Goal: Task Accomplishment & Management: Manage account settings

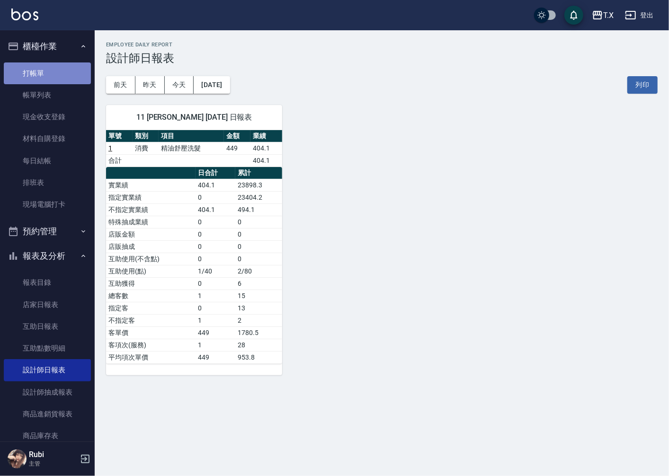
click at [73, 69] on link "打帳單" at bounding box center [47, 73] width 87 height 22
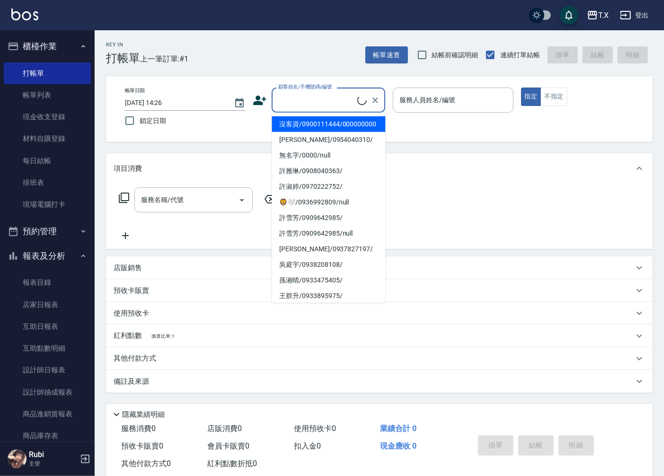
click at [319, 107] on input "顧客姓名/手機號碼/編號" at bounding box center [316, 100] width 81 height 17
click at [314, 128] on li "沒客資/0900111444/000000000" at bounding box center [329, 124] width 114 height 16
type input "沒客資/0900111444/000000000"
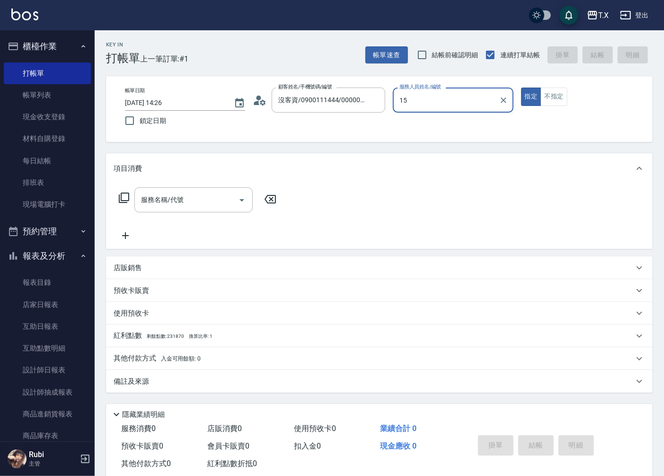
type input "Edison-15"
type button "true"
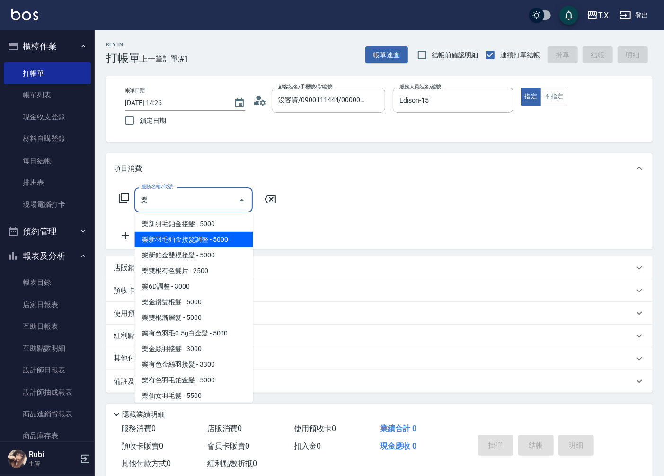
type input "樂新羽毛鉑金接髮調整(1702)"
type input "500"
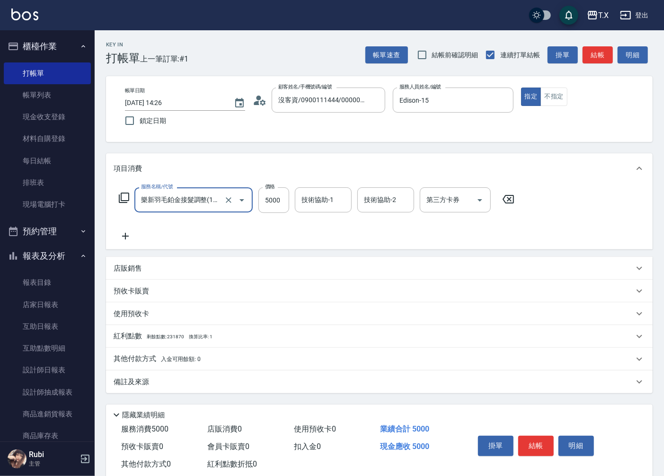
type input "樂新羽毛鉑金接髮調整(1702)"
type input "0"
type input "20"
type input "2000"
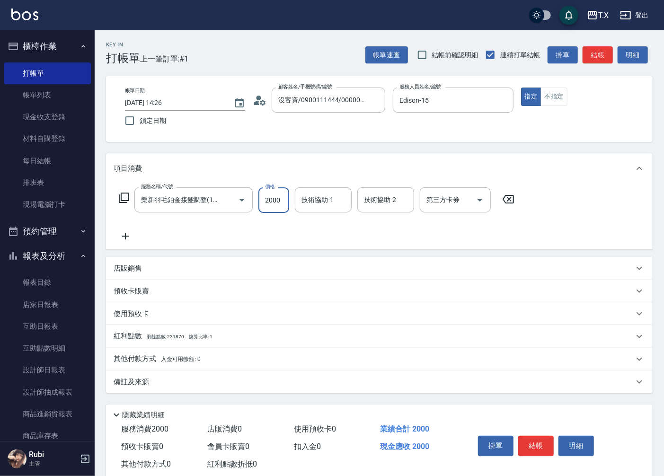
type input "2000"
type input "20000"
click at [170, 358] on span "入金可用餘額: 0" at bounding box center [181, 359] width 40 height 7
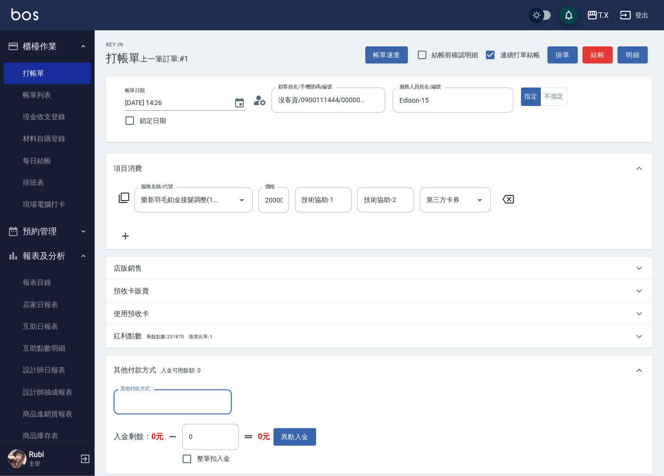
scroll to position [0, 0]
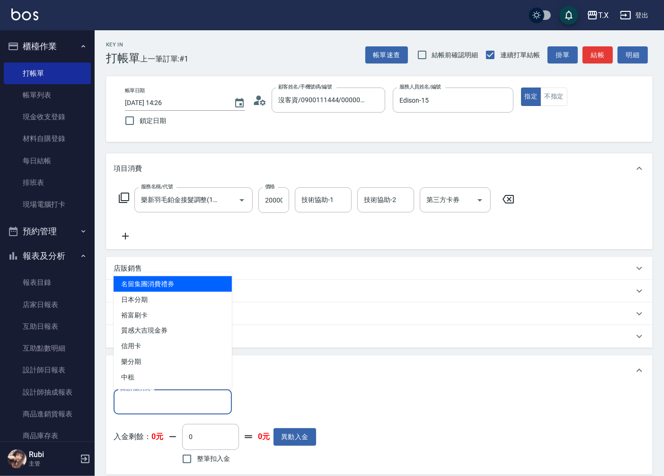
click at [162, 396] on input "其他付款方式" at bounding box center [173, 402] width 110 height 17
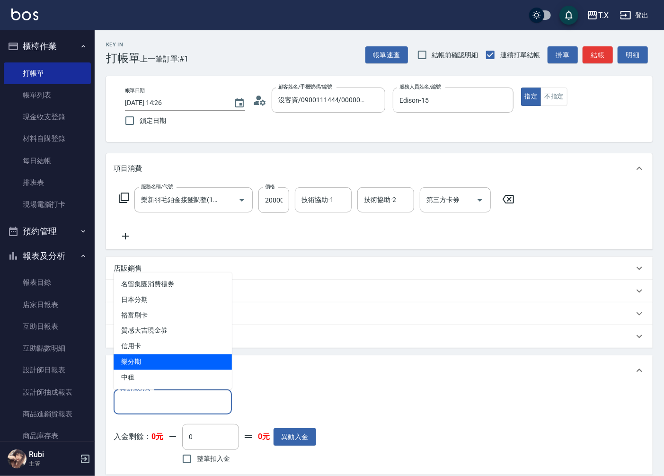
click at [156, 361] on span "樂分期" at bounding box center [173, 362] width 118 height 16
type input "樂分期"
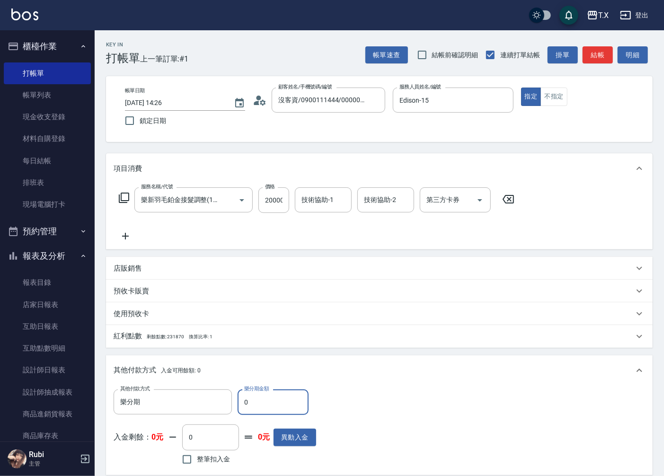
type input "20"
type input "1990"
type input "200"
type input "1980"
type input "2000"
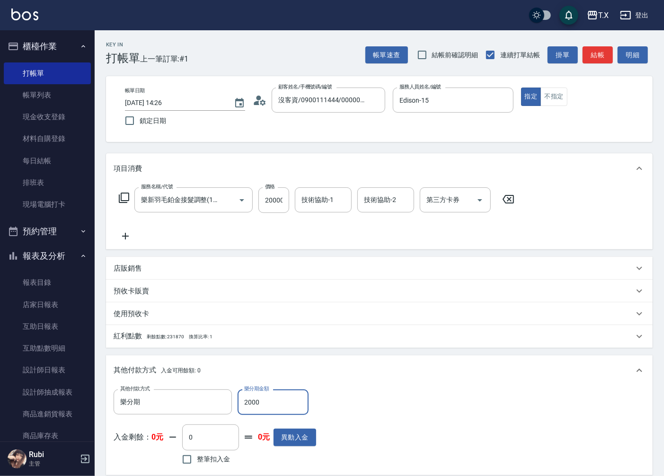
type input "0"
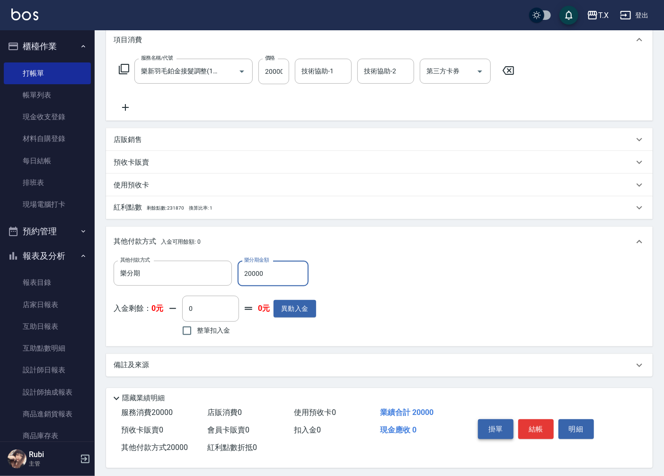
scroll to position [134, 0]
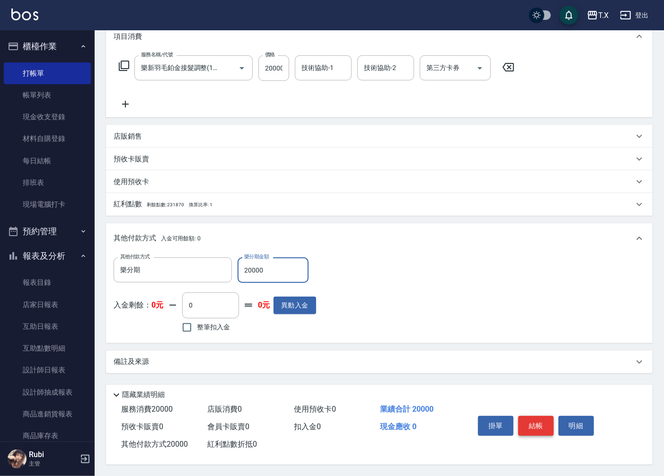
type input "20000"
click at [546, 419] on button "結帳" at bounding box center [535, 426] width 35 height 20
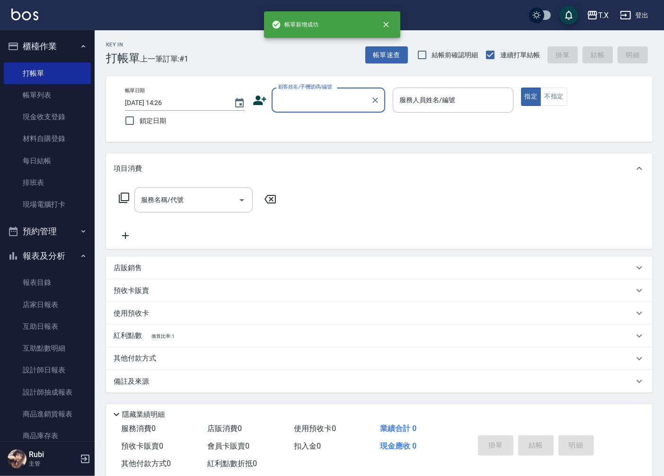
scroll to position [0, 0]
click at [31, 367] on link "設計師日報表" at bounding box center [47, 370] width 87 height 22
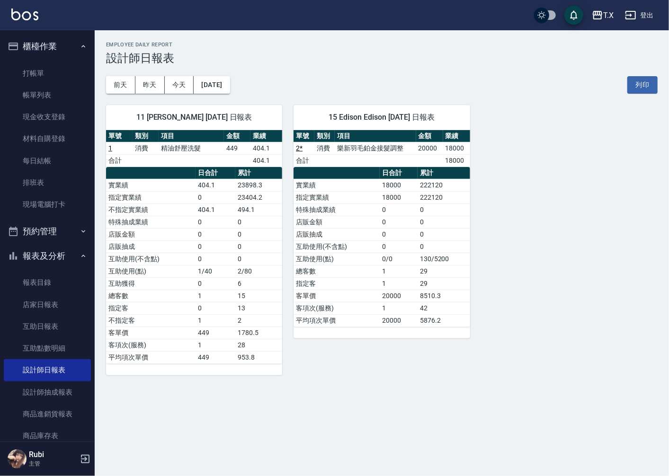
drag, startPoint x: 368, startPoint y: 251, endPoint x: 361, endPoint y: 246, distance: 8.4
click at [367, 251] on td "互助使用(不含點)" at bounding box center [336, 246] width 86 height 12
drag, startPoint x: 186, startPoint y: 206, endPoint x: 199, endPoint y: 271, distance: 66.0
click at [197, 263] on tbody "實業績 404.1 23898.3 指定實業績 0 23404.2 不指定實業績 404.1 494.1 特殊抽成業績 0 0 店販金額 0 0 店販抽成 0…" at bounding box center [194, 271] width 176 height 185
drag, startPoint x: 207, startPoint y: 310, endPoint x: 192, endPoint y: 290, distance: 26.0
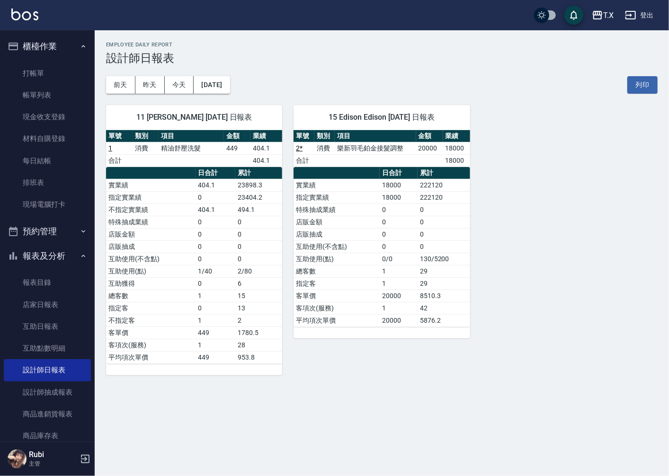
click at [206, 310] on td "0" at bounding box center [215, 308] width 40 height 12
drag, startPoint x: 192, startPoint y: 290, endPoint x: 182, endPoint y: 252, distance: 39.1
click at [191, 268] on tbody "實業績 404.1 23898.3 指定實業績 0 23404.2 不指定實業績 404.1 494.1 特殊抽成業績 0 0 店販金額 0 0 店販抽成 0…" at bounding box center [194, 271] width 176 height 185
drag, startPoint x: 186, startPoint y: 233, endPoint x: 204, endPoint y: 277, distance: 47.5
click at [204, 277] on tbody "實業績 404.1 23898.3 指定實業績 0 23404.2 不指定實業績 404.1 494.1 特殊抽成業績 0 0 店販金額 0 0 店販抽成 0…" at bounding box center [194, 271] width 176 height 185
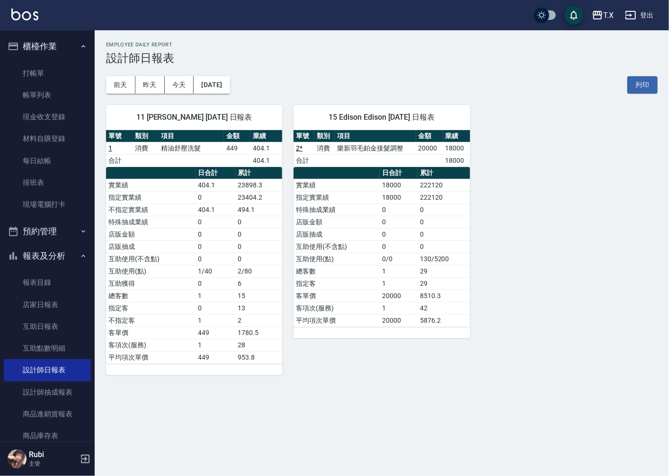
click at [203, 310] on td "0" at bounding box center [215, 308] width 40 height 12
drag, startPoint x: 201, startPoint y: 306, endPoint x: 204, endPoint y: 287, distance: 19.7
click at [204, 287] on tbody "實業績 404.1 23898.3 指定實業績 0 23404.2 不指定實業績 404.1 494.1 特殊抽成業績 0 0 店販金額 0 0 店販抽成 0…" at bounding box center [194, 271] width 176 height 185
drag, startPoint x: 207, startPoint y: 243, endPoint x: 221, endPoint y: 310, distance: 68.2
click at [221, 296] on tbody "實業績 404.1 23898.3 指定實業績 0 23404.2 不指定實業績 404.1 494.1 特殊抽成業績 0 0 店販金額 0 0 店販抽成 0…" at bounding box center [194, 271] width 176 height 185
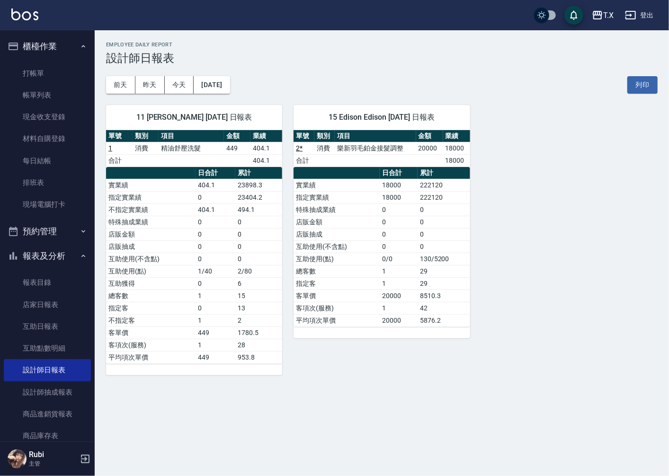
click at [221, 318] on td "1" at bounding box center [215, 320] width 40 height 12
drag, startPoint x: 221, startPoint y: 318, endPoint x: 215, endPoint y: 285, distance: 33.2
click at [220, 299] on tbody "實業績 404.1 23898.3 指定實業績 0 23404.2 不指定實業績 404.1 494.1 特殊抽成業績 0 0 店販金額 0 0 店販抽成 0…" at bounding box center [194, 271] width 176 height 185
drag, startPoint x: 214, startPoint y: 272, endPoint x: 230, endPoint y: 314, distance: 44.8
click at [230, 313] on tbody "實業績 404.1 23898.3 指定實業績 0 23404.2 不指定實業績 404.1 494.1 特殊抽成業績 0 0 店販金額 0 0 店販抽成 0…" at bounding box center [194, 271] width 176 height 185
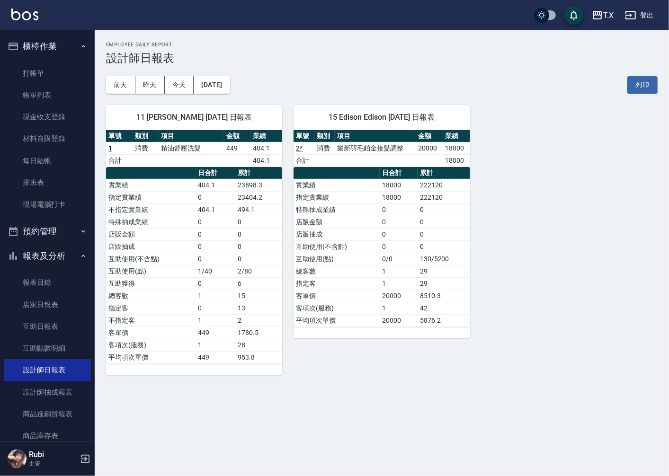
click at [227, 326] on td "1" at bounding box center [215, 320] width 40 height 12
drag, startPoint x: 227, startPoint y: 326, endPoint x: 208, endPoint y: 292, distance: 39.0
click at [219, 310] on tbody "實業績 404.1 23898.3 指定實業績 0 23404.2 不指定實業績 404.1 494.1 特殊抽成業績 0 0 店販金額 0 0 店販抽成 0…" at bounding box center [194, 271] width 176 height 185
drag, startPoint x: 206, startPoint y: 277, endPoint x: 211, endPoint y: 309, distance: 32.1
click at [212, 301] on tbody "實業績 404.1 23898.3 指定實業績 0 23404.2 不指定實業績 404.1 494.1 特殊抽成業績 0 0 店販金額 0 0 店販抽成 0…" at bounding box center [194, 271] width 176 height 185
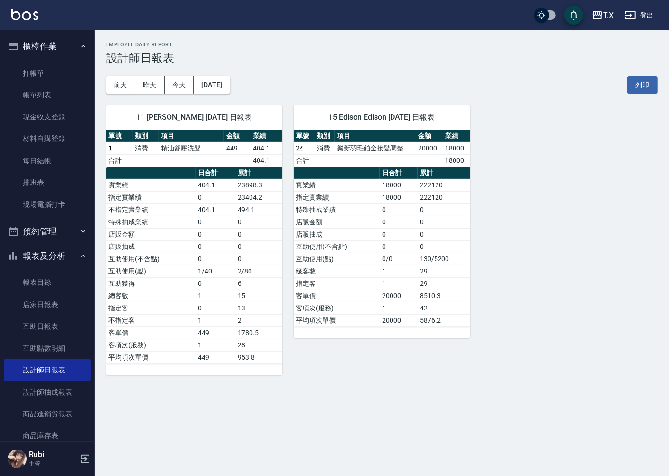
drag, startPoint x: 208, startPoint y: 320, endPoint x: 202, endPoint y: 270, distance: 51.1
click at [207, 318] on td "1" at bounding box center [215, 320] width 40 height 12
click at [69, 71] on link "打帳單" at bounding box center [47, 73] width 87 height 22
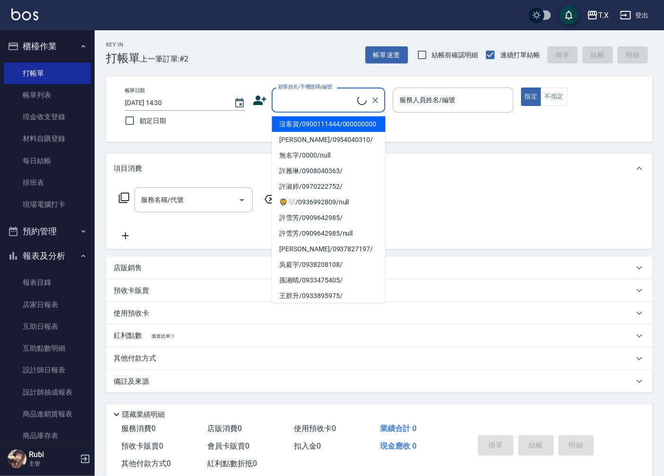
click at [330, 97] on input "顧客姓名/手機號碼/編號" at bounding box center [316, 100] width 81 height 17
click at [322, 125] on li "沒客資/0900111444/000000000" at bounding box center [329, 124] width 114 height 16
type input "沒客資/0900111444/000000000"
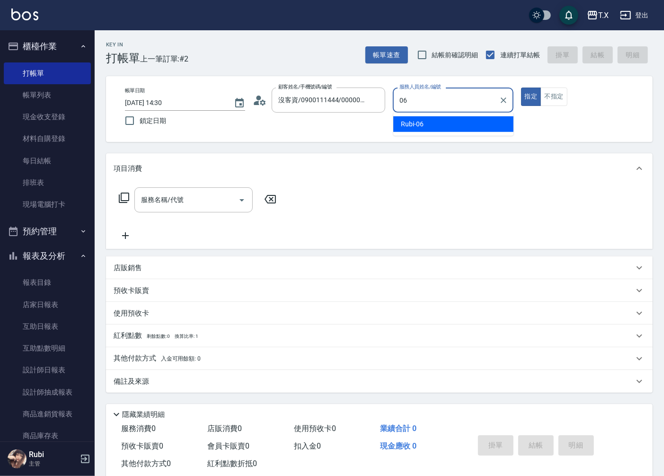
type input "Rubi-06"
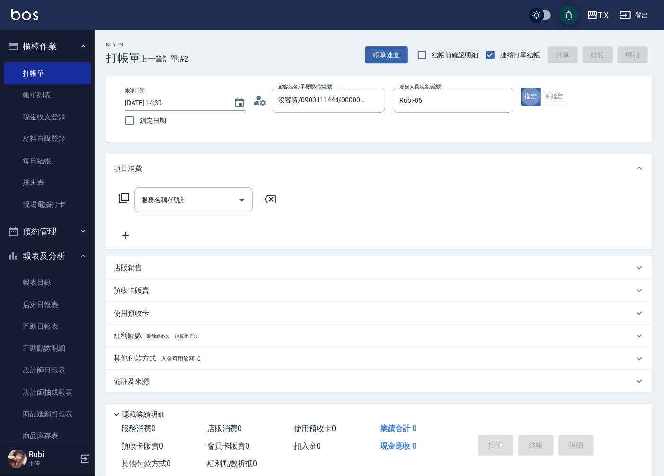
type button "true"
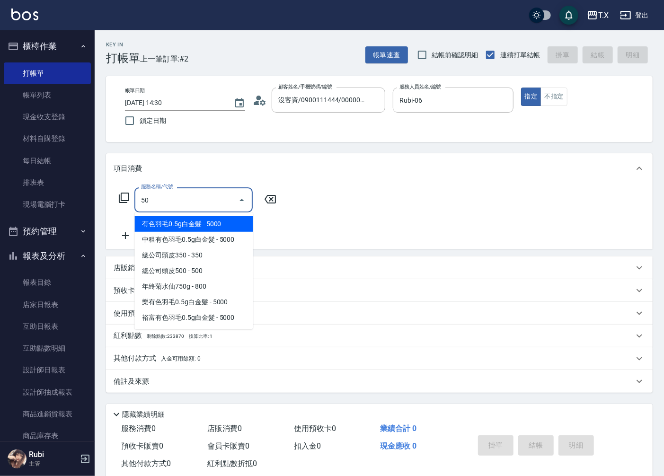
type input "501"
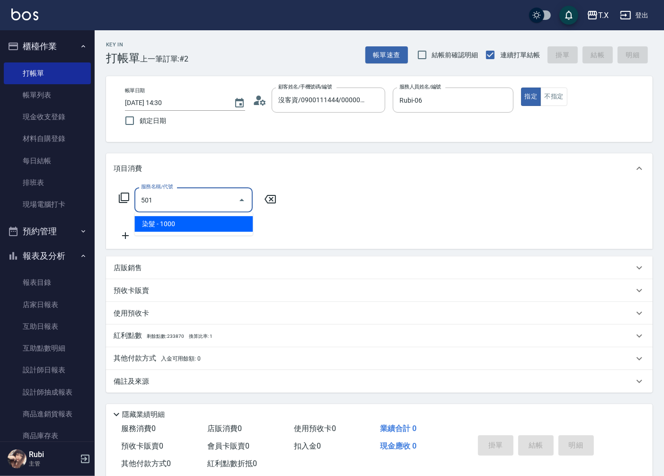
type input "100"
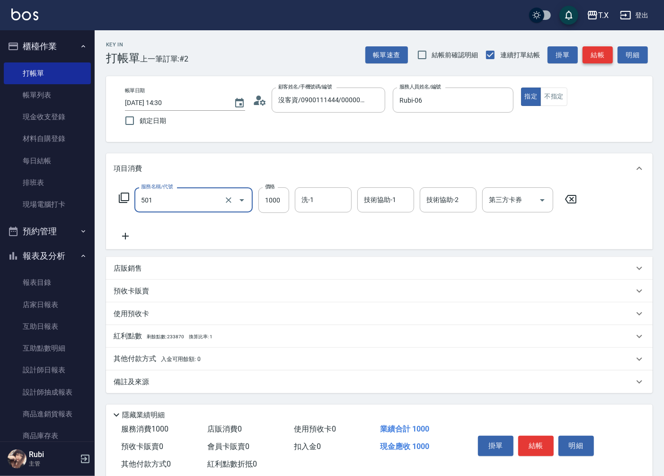
type input "染髮(501)"
click at [594, 56] on button "結帳" at bounding box center [598, 55] width 30 height 18
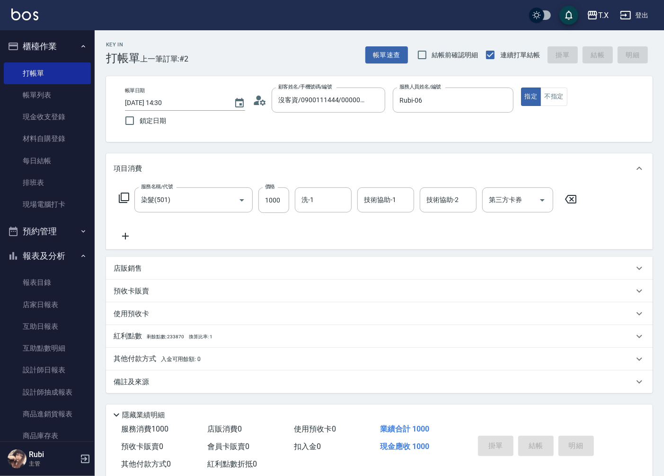
type input "0"
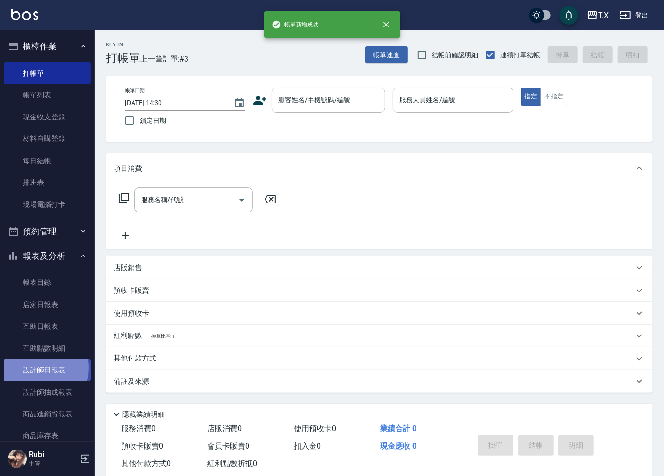
click at [34, 368] on link "設計師日報表" at bounding box center [47, 370] width 87 height 22
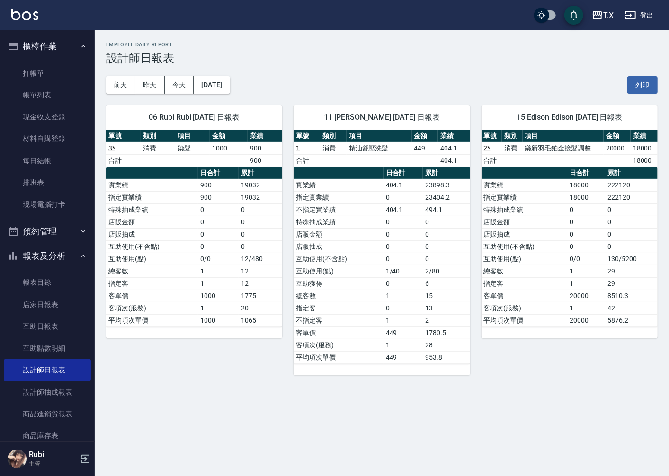
click at [115, 148] on td "3 *" at bounding box center [123, 148] width 35 height 12
click at [112, 147] on link "3 *" at bounding box center [111, 148] width 7 height 8
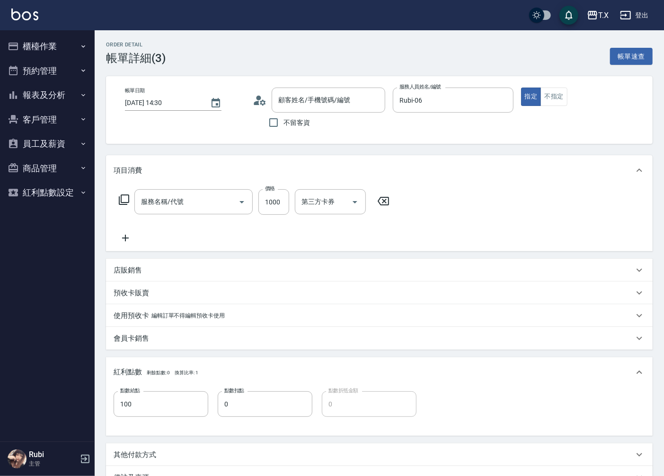
type input "Rubi-06"
type input "沒客資/0900111444/000000000"
type input "染髮(501)"
click at [564, 201] on icon at bounding box center [571, 200] width 24 height 11
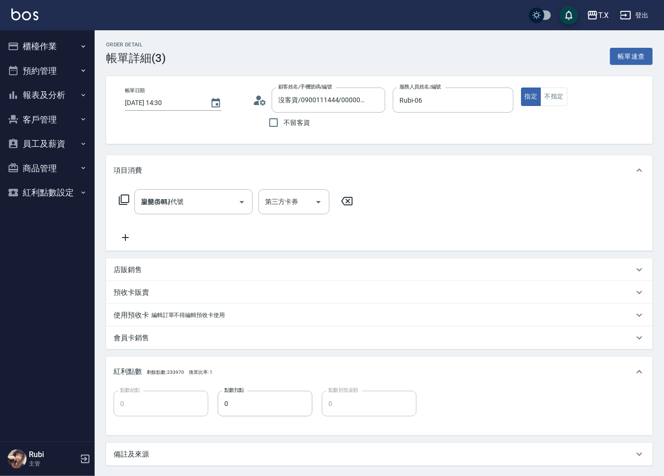
type input "0"
click at [148, 276] on div "店販銷售" at bounding box center [379, 269] width 547 height 23
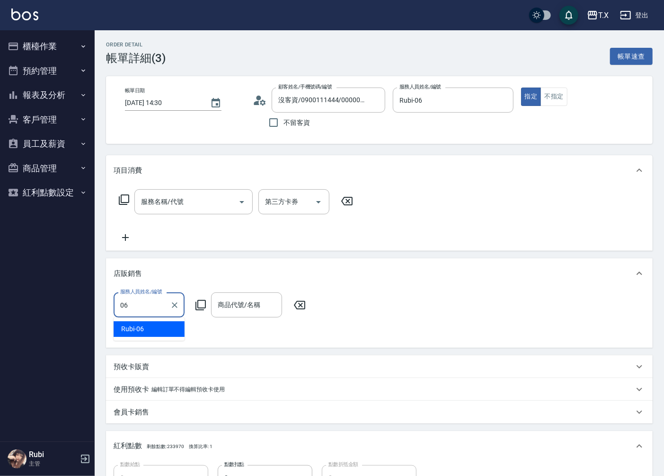
type input "Rubi-06"
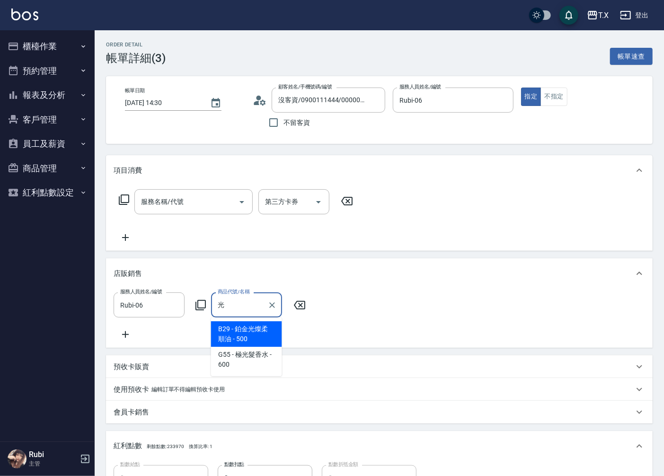
type input "鉑金光燦柔順油"
type input "50"
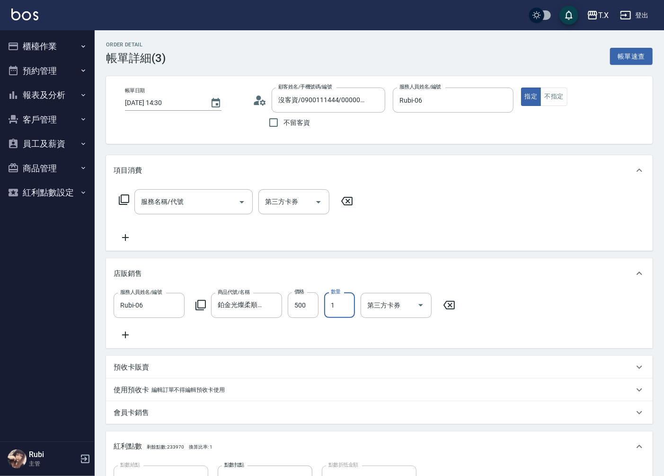
type input "2"
type input "100"
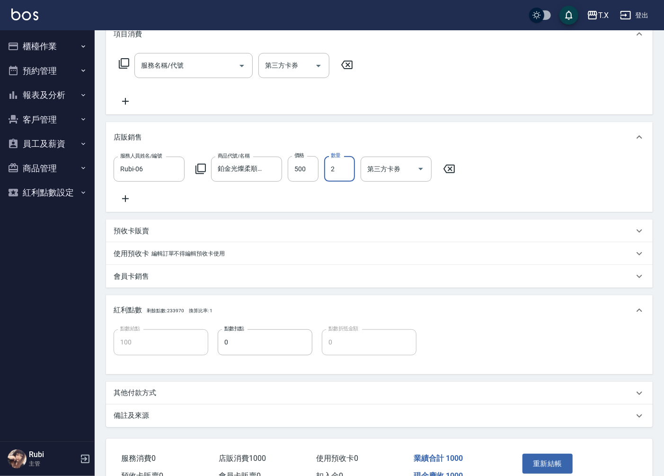
scroll to position [158, 0]
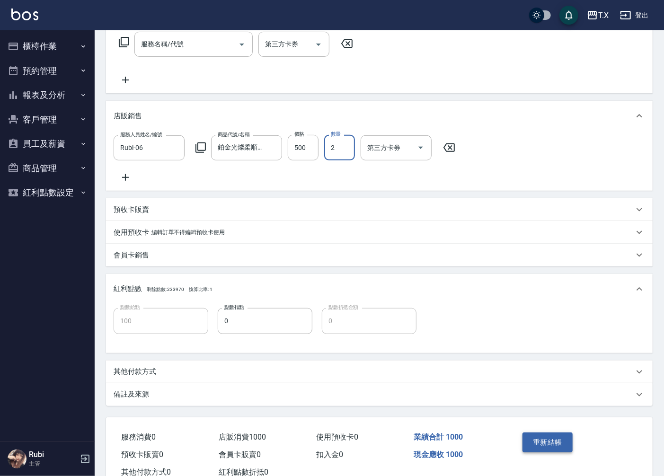
type input "2"
click at [544, 452] on button "重新結帳" at bounding box center [547, 443] width 50 height 20
click at [530, 317] on div "點數給點 100 點數給點 點數扣點 0 點數扣點 點數折抵金額 0 點數折抵金額" at bounding box center [379, 326] width 531 height 37
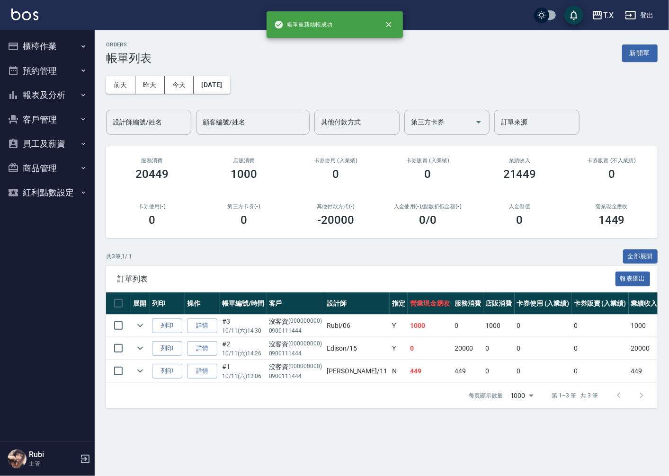
click at [59, 96] on button "報表及分析" at bounding box center [47, 95] width 87 height 25
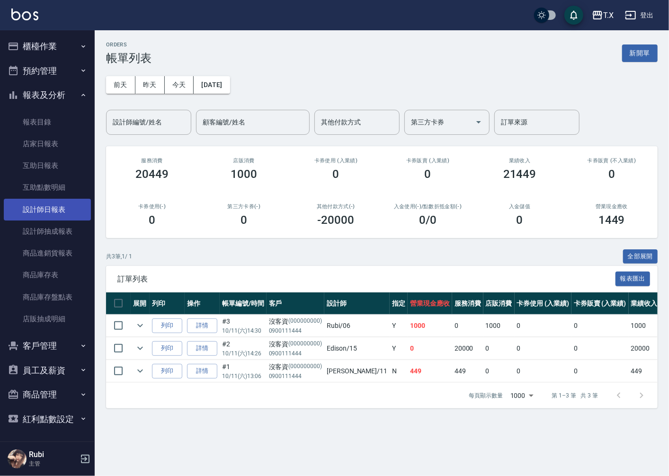
click at [55, 209] on link "設計師日報表" at bounding box center [47, 210] width 87 height 22
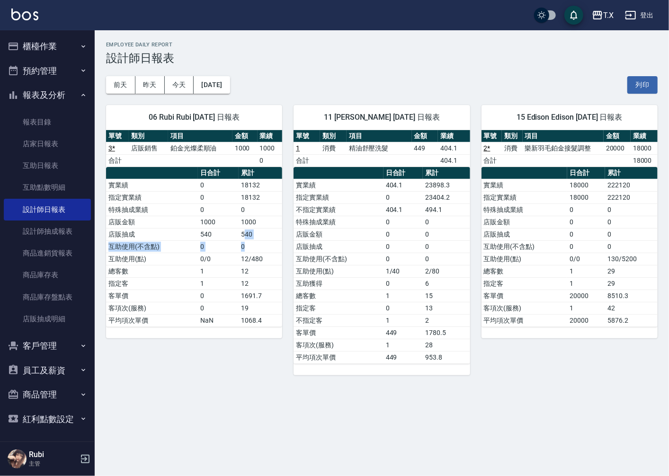
drag, startPoint x: 245, startPoint y: 237, endPoint x: 247, endPoint y: 254, distance: 17.6
click at [248, 253] on tbody "實業績 0 18132 指定實業績 0 18132 特殊抽成業績 0 0 店販金額 1000 1000 店販抽成 540 540 互助使用(不含點) 0 0 …" at bounding box center [194, 253] width 176 height 148
click at [252, 269] on td "12" at bounding box center [261, 271] width 44 height 12
drag, startPoint x: 221, startPoint y: 4, endPoint x: 229, endPoint y: -15, distance: 19.9
click at [229, 0] on html "T.X 登出 櫃檯作業 打帳單 帳單列表 現金收支登錄 材料自購登錄 每日結帳 排班表 現場電腦打卡 預約管理 預約管理 單日預約紀錄 單週預約紀錄 報表及分…" at bounding box center [334, 238] width 669 height 476
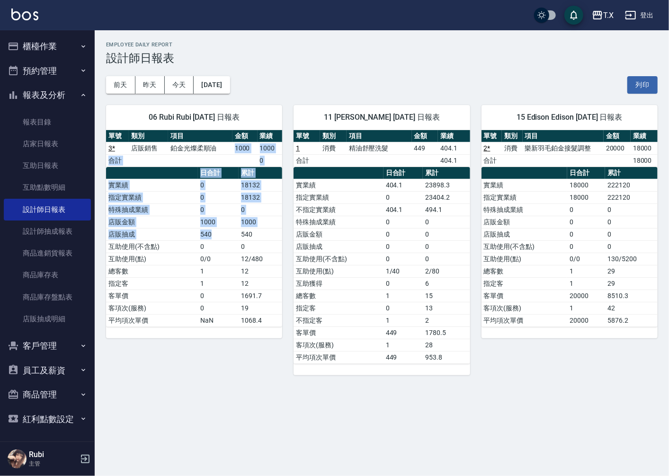
drag, startPoint x: 224, startPoint y: 150, endPoint x: 212, endPoint y: 289, distance: 139.2
click at [218, 244] on div "單號 類別 項目 金額 業績 3 * 店販銷售 鉑金光燦柔順油 1000 1000 合計 0 日合計 累計 實業績 0 18132 指定實業績 0 18132…" at bounding box center [194, 228] width 176 height 197
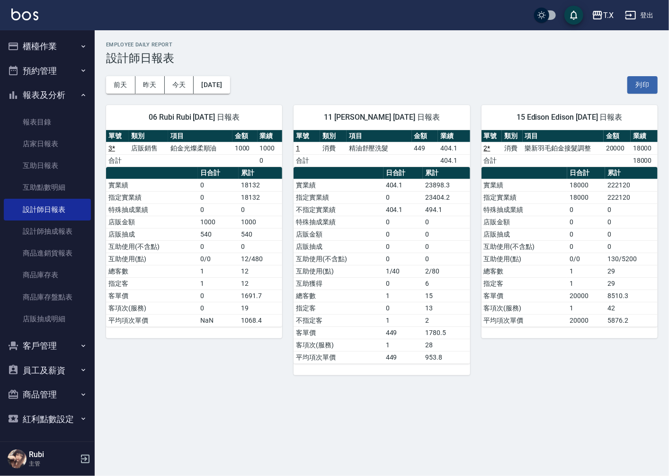
drag, startPoint x: 212, startPoint y: 290, endPoint x: 211, endPoint y: 281, distance: 8.6
click at [211, 281] on td "1" at bounding box center [218, 283] width 41 height 12
drag, startPoint x: 201, startPoint y: 259, endPoint x: 185, endPoint y: 188, distance: 72.8
click at [195, 233] on tbody "實業績 0 18132 指定實業績 0 18132 特殊抽成業績 0 0 店販金額 1000 1000 店販抽成 540 540 互助使用(不含點) 0 0 …" at bounding box center [194, 253] width 176 height 148
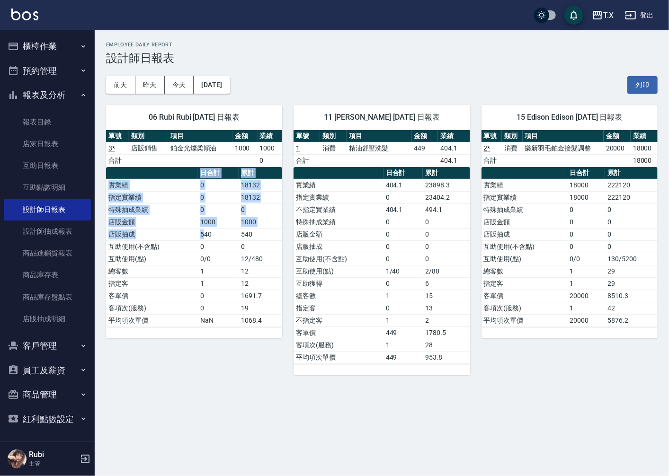
drag, startPoint x: 208, startPoint y: 239, endPoint x: 212, endPoint y: 248, distance: 10.6
click at [212, 248] on table "日合計 累計 實業績 0 18132 指定實業績 0 18132 特殊抽成業績 0 0 店販金額 1000 1000 店販抽成 540 540 互助使用(不含…" at bounding box center [194, 247] width 176 height 160
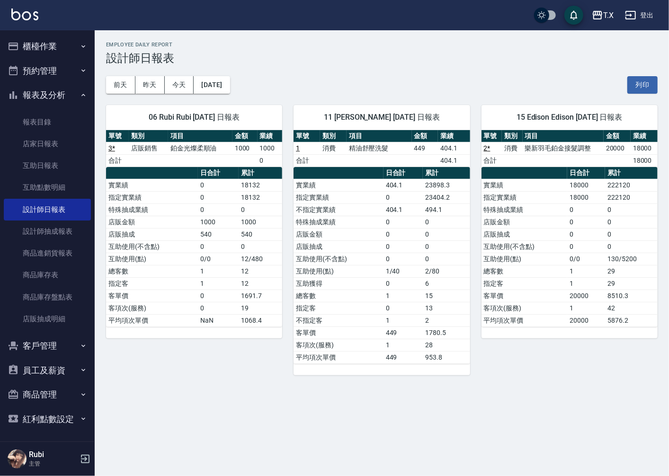
click at [221, 273] on td "1" at bounding box center [218, 271] width 41 height 12
drag, startPoint x: 221, startPoint y: 279, endPoint x: 207, endPoint y: 239, distance: 41.9
click at [216, 250] on tbody "實業績 0 18132 指定實業績 0 18132 特殊抽成業績 0 0 店販金額 1000 1000 店販抽成 540 540 互助使用(不含點) 0 0 …" at bounding box center [194, 253] width 176 height 148
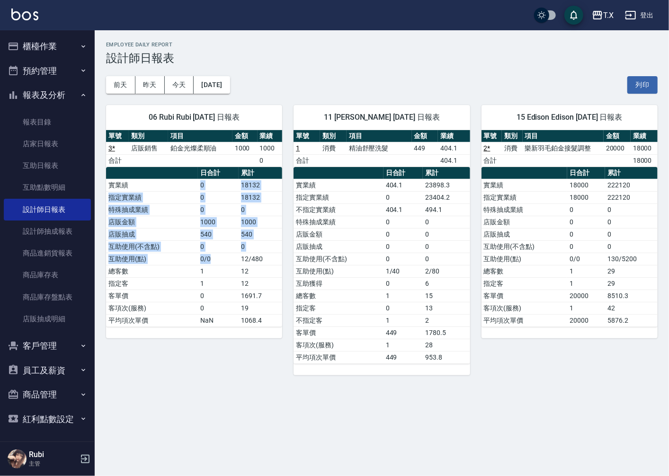
drag, startPoint x: 216, startPoint y: 226, endPoint x: 229, endPoint y: 282, distance: 57.3
click at [229, 267] on tbody "實業績 0 18132 指定實業績 0 18132 特殊抽成業績 0 0 店販金額 1000 1000 店販抽成 540 540 互助使用(不含點) 0 0 …" at bounding box center [194, 253] width 176 height 148
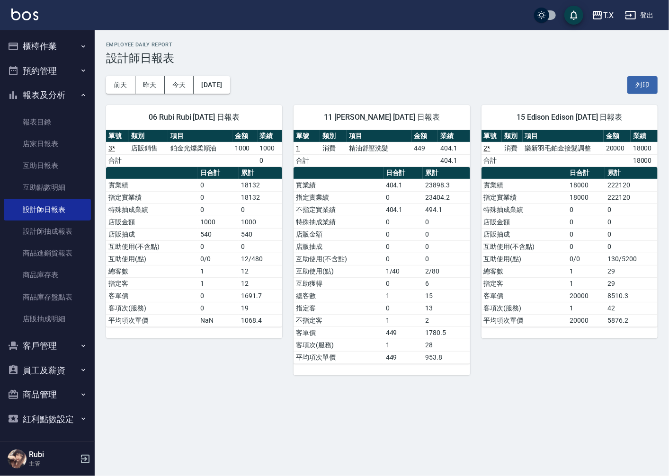
click at [229, 299] on td "0" at bounding box center [218, 296] width 41 height 12
click at [46, 150] on link "店家日報表" at bounding box center [47, 144] width 87 height 22
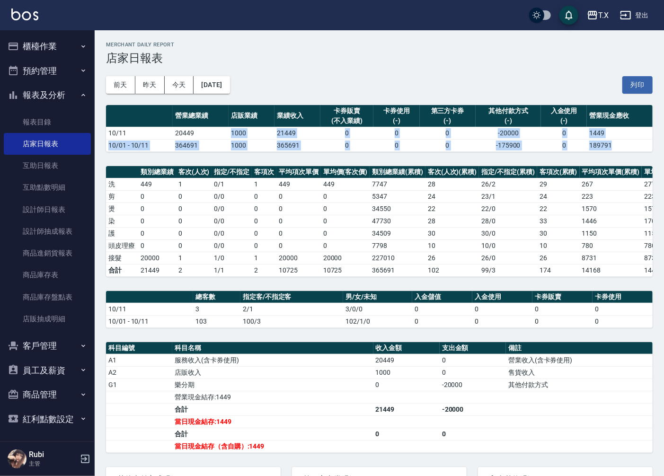
drag, startPoint x: 216, startPoint y: 129, endPoint x: 239, endPoint y: 160, distance: 38.9
click at [239, 159] on div "T.X 2025-10-11 店家日報表 列印時間： 2025-10-11-14:32 Merchant Daily Report 店家日報表 前天 昨天 今…" at bounding box center [379, 315] width 569 height 571
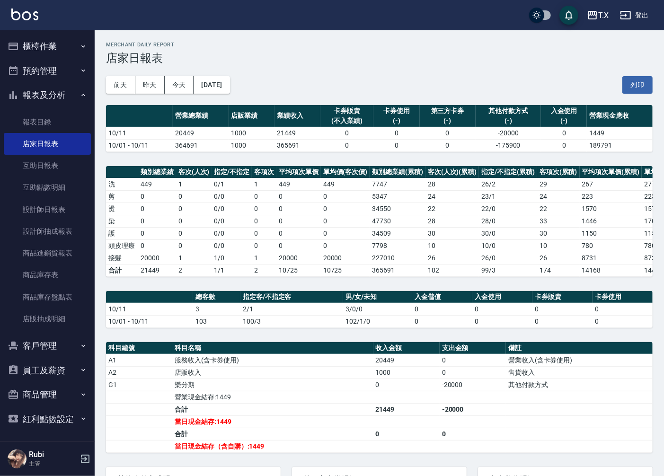
click at [240, 167] on th "指定/不指定" at bounding box center [232, 172] width 40 height 12
drag, startPoint x: 240, startPoint y: 167, endPoint x: 233, endPoint y: 149, distance: 18.7
click at [236, 153] on div "T.X 2025-10-11 店家日報表 列印時間： 2025-10-11-14:32 Merchant Daily Report 店家日報表 前天 昨天 今…" at bounding box center [379, 315] width 569 height 571
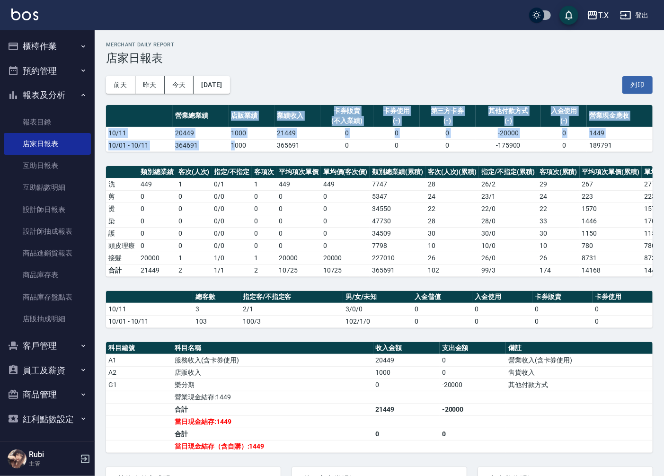
drag, startPoint x: 215, startPoint y: 116, endPoint x: 245, endPoint y: 169, distance: 60.6
click at [245, 166] on div "T.X 2025-10-11 店家日報表 列印時間： 2025-10-11-14:32 Merchant Daily Report 店家日報表 前天 昨天 今…" at bounding box center [379, 315] width 569 height 571
click at [246, 172] on th "指定/不指定" at bounding box center [232, 172] width 40 height 12
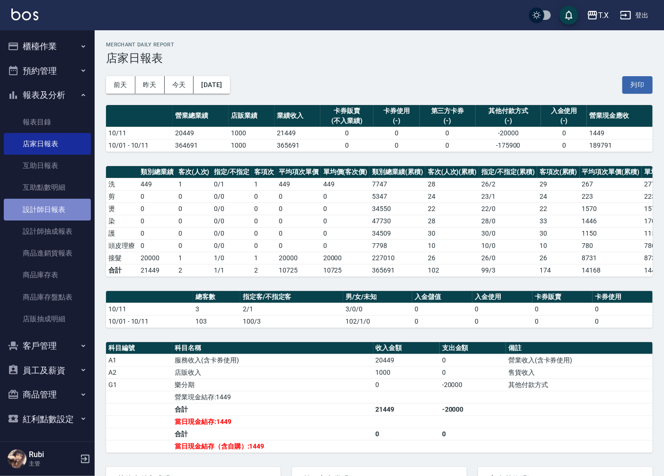
click at [63, 213] on link "設計師日報表" at bounding box center [47, 210] width 87 height 22
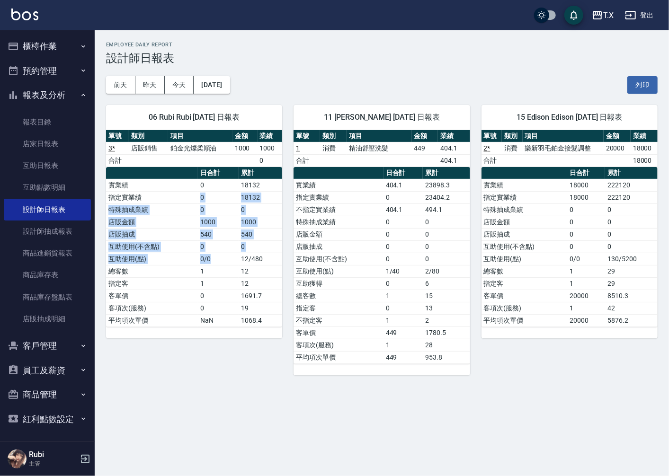
drag, startPoint x: 186, startPoint y: 193, endPoint x: 223, endPoint y: 290, distance: 104.0
click at [222, 265] on tbody "實業績 0 18132 指定實業績 0 18132 特殊抽成業績 0 0 店販金額 1000 1000 店販抽成 540 540 互助使用(不含點) 0 0 …" at bounding box center [194, 253] width 176 height 148
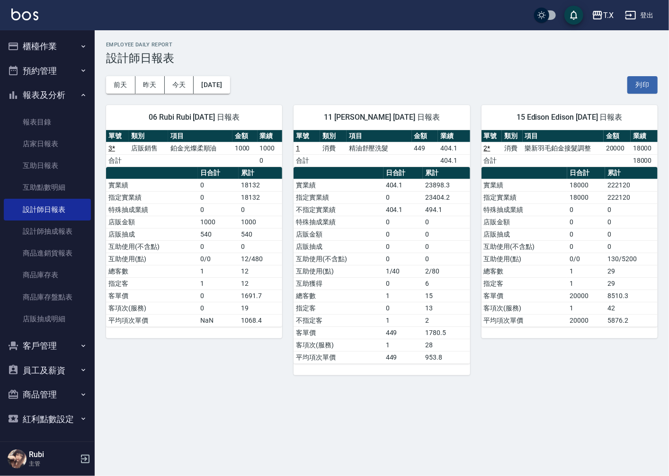
drag, startPoint x: 221, startPoint y: 301, endPoint x: 202, endPoint y: 274, distance: 32.8
click at [204, 277] on tbody "實業績 0 18132 指定實業績 0 18132 特殊抽成業績 0 0 店販金額 1000 1000 店販抽成 540 540 互助使用(不含點) 0 0 …" at bounding box center [194, 253] width 176 height 148
drag, startPoint x: 199, startPoint y: 256, endPoint x: 195, endPoint y: 240, distance: 16.5
click at [195, 240] on tbody "實業績 0 18132 指定實業績 0 18132 特殊抽成業績 0 0 店販金額 1000 1000 店販抽成 540 540 互助使用(不含點) 0 0 …" at bounding box center [194, 253] width 176 height 148
drag, startPoint x: 171, startPoint y: 193, endPoint x: 199, endPoint y: 257, distance: 70.0
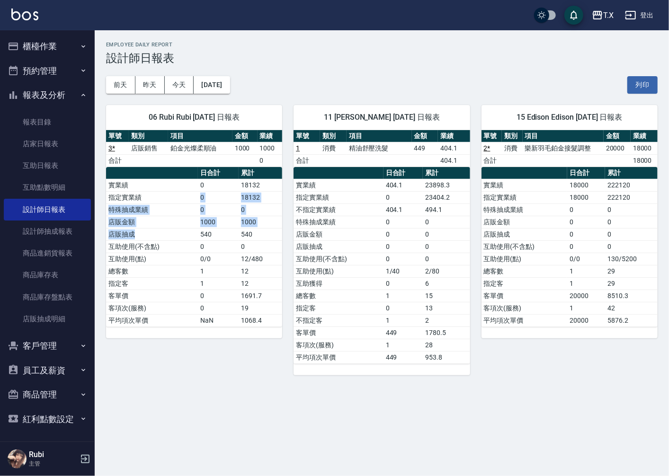
click at [197, 253] on tbody "實業績 0 18132 指定實業績 0 18132 特殊抽成業績 0 0 店販金額 1000 1000 店販抽成 540 540 互助使用(不含點) 0 0 …" at bounding box center [194, 253] width 176 height 148
click at [205, 281] on td "1" at bounding box center [218, 283] width 41 height 12
